Goal: Download file/media

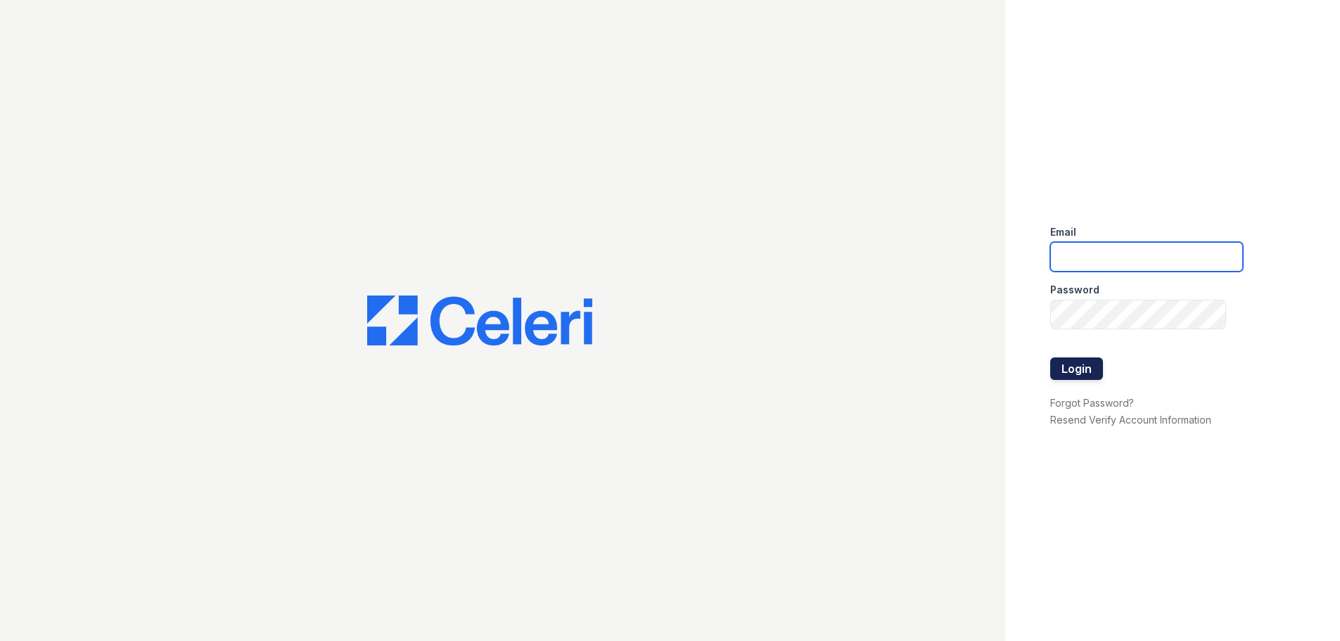
type input "[PERSON_NAME][EMAIL_ADDRESS][DOMAIN_NAME]"
click at [1087, 367] on button "Login" at bounding box center [1076, 368] width 53 height 23
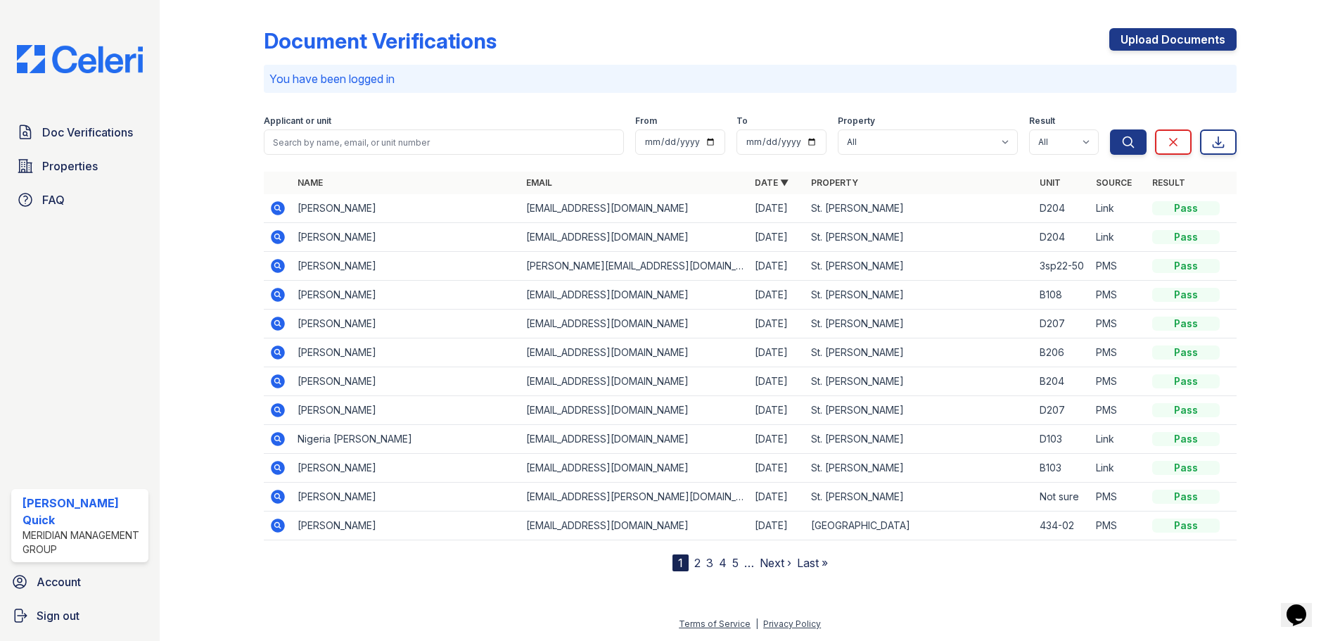
click at [279, 527] on icon at bounding box center [277, 525] width 17 height 17
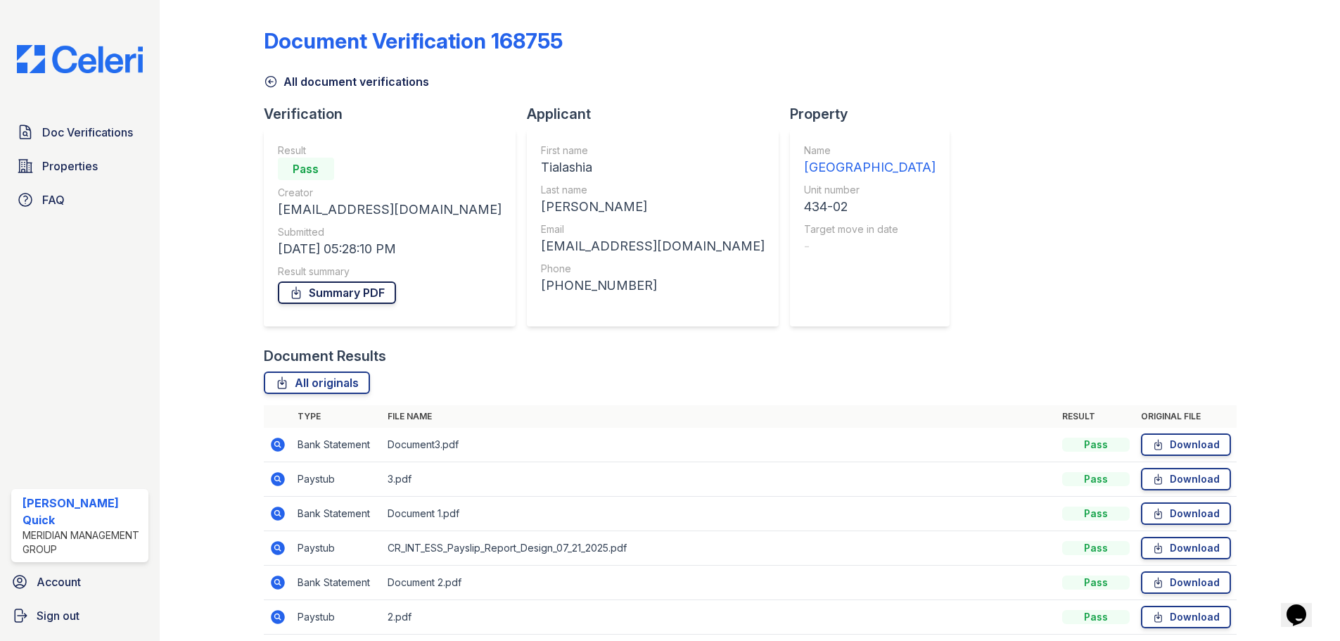
click at [367, 297] on link "Summary PDF" at bounding box center [337, 292] width 118 height 23
